Goal: Find contact information: Find contact information

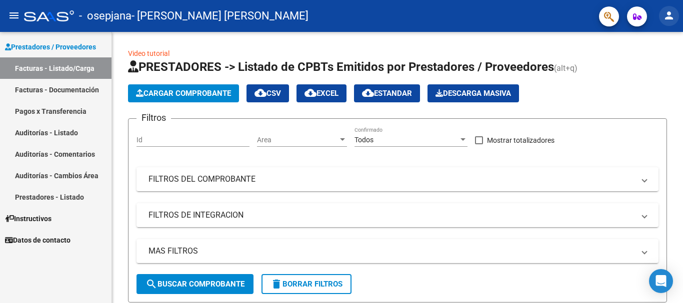
click at [669, 17] on mat-icon "person" at bounding box center [669, 15] width 12 height 12
click at [675, 120] on div at bounding box center [341, 151] width 683 height 303
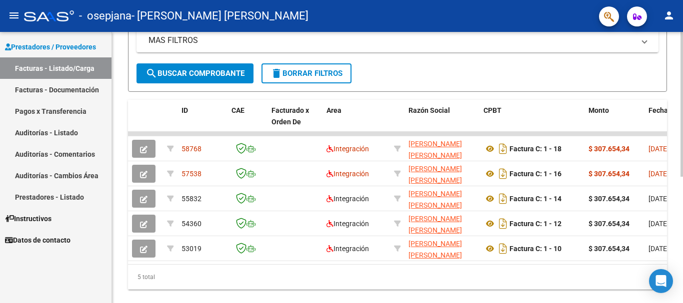
scroll to position [237, 0]
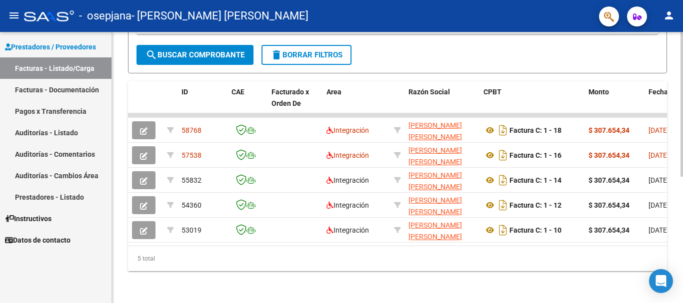
click at [681, 249] on div at bounding box center [681, 230] width 2 height 145
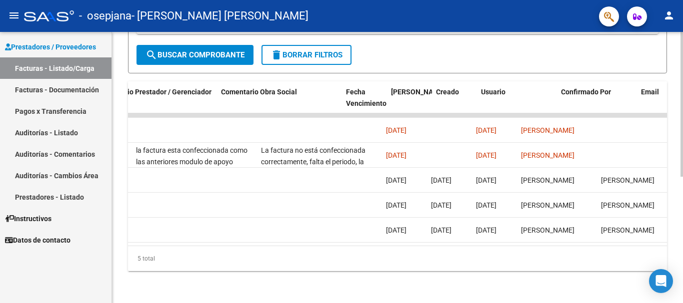
scroll to position [0, 1552]
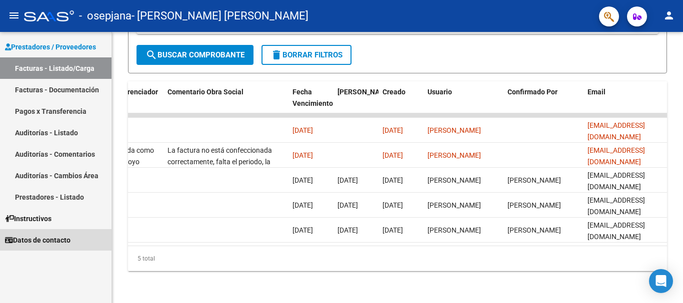
click at [32, 241] on span "Datos de contacto" at bounding box center [37, 240] width 65 height 11
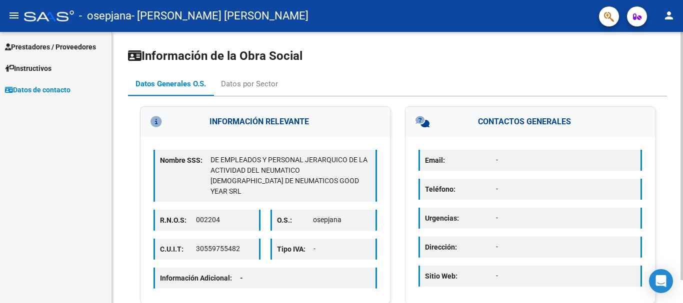
scroll to position [25, 0]
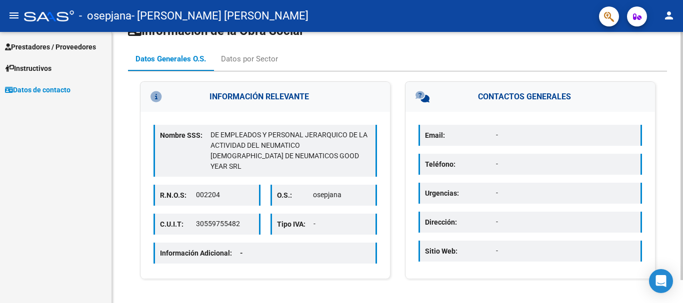
click at [680, 265] on div at bounding box center [681, 177] width 2 height 248
click at [240, 59] on div "Datos por Sector" at bounding box center [249, 58] width 57 height 11
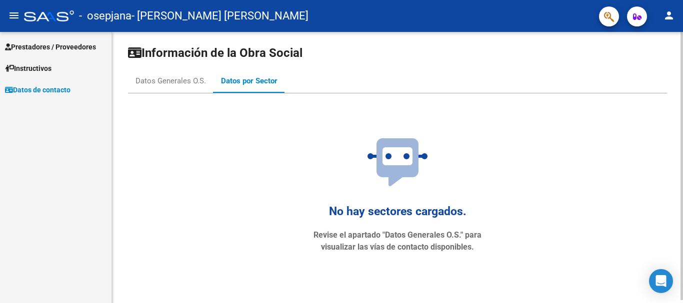
scroll to position [0, 0]
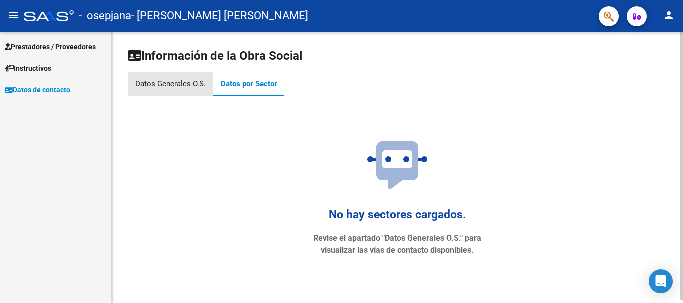
click at [170, 85] on div "Datos Generales O.S." at bounding box center [170, 83] width 70 height 11
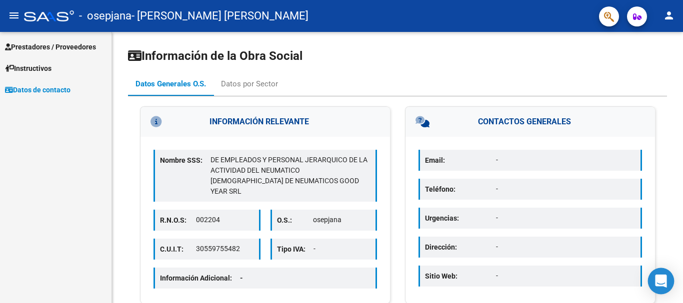
click at [659, 275] on div "Open Intercom Messenger" at bounding box center [661, 281] width 26 height 26
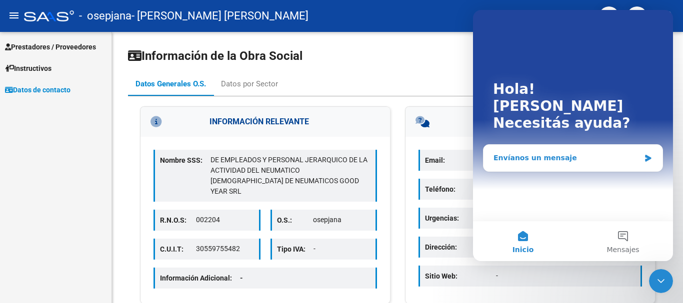
click at [529, 153] on div "Envíanos un mensaje" at bounding box center [566, 158] width 146 height 10
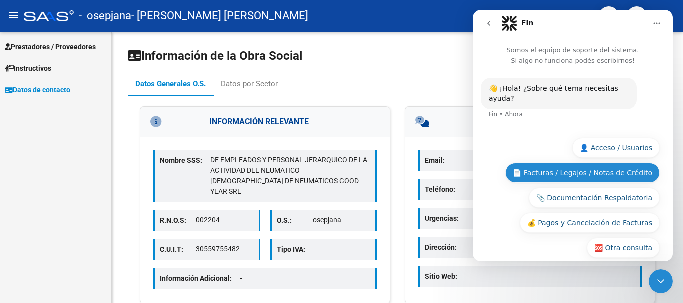
click at [574, 163] on button "📄 Facturas / Legajos / Notas de Crédito" at bounding box center [582, 173] width 154 height 20
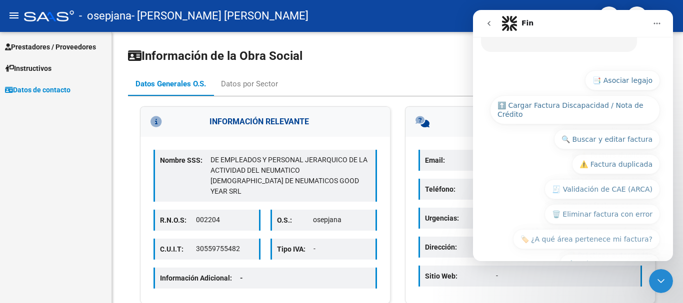
scroll to position [191, 0]
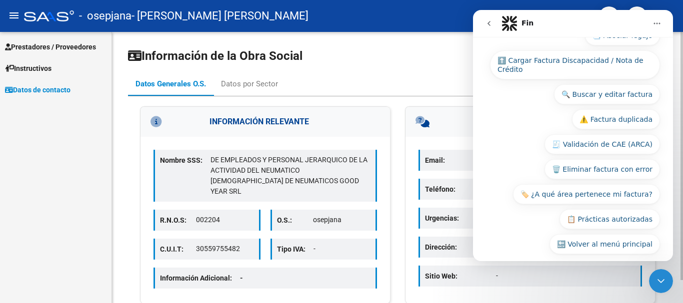
click at [546, 291] on div "Email: - Teléfono: - Urgencias: - Dirección: - Sitio Web: -" at bounding box center [529, 219] width 249 height 165
click at [657, 278] on icon "Cerrar Intercom Messenger" at bounding box center [661, 281] width 12 height 12
